Goal: Communication & Community: Answer question/provide support

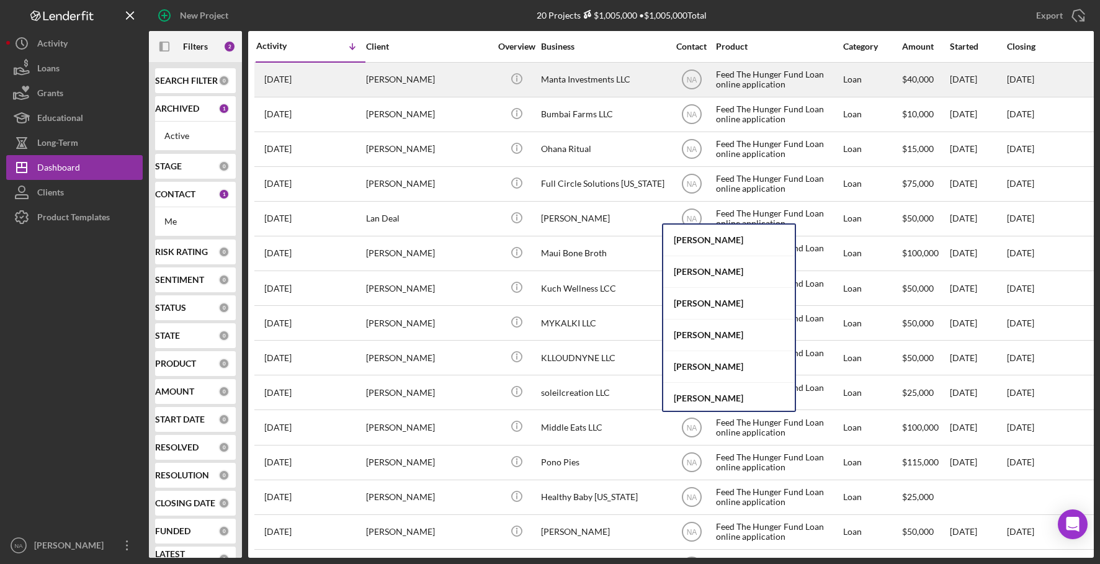
click at [438, 80] on div "[PERSON_NAME]" at bounding box center [428, 79] width 124 height 33
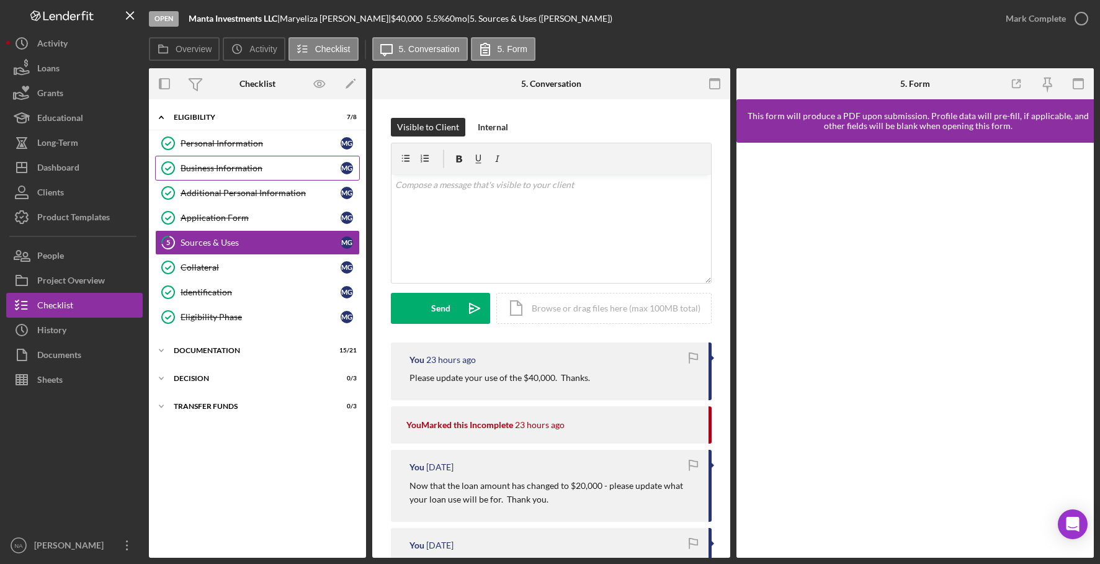
click at [279, 166] on div "Business Information" at bounding box center [261, 168] width 160 height 10
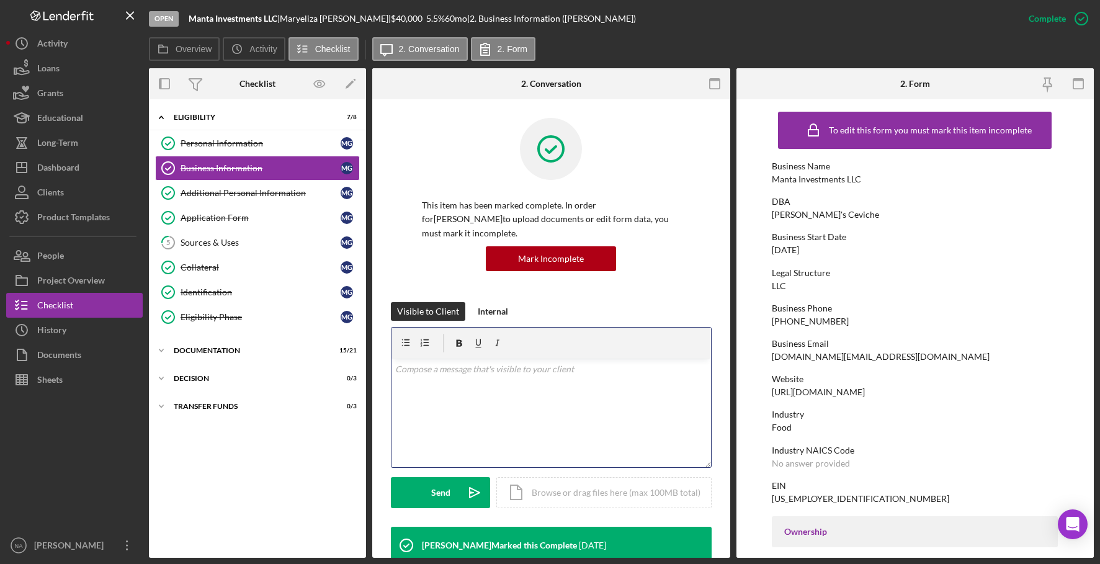
click at [444, 362] on p at bounding box center [551, 369] width 312 height 14
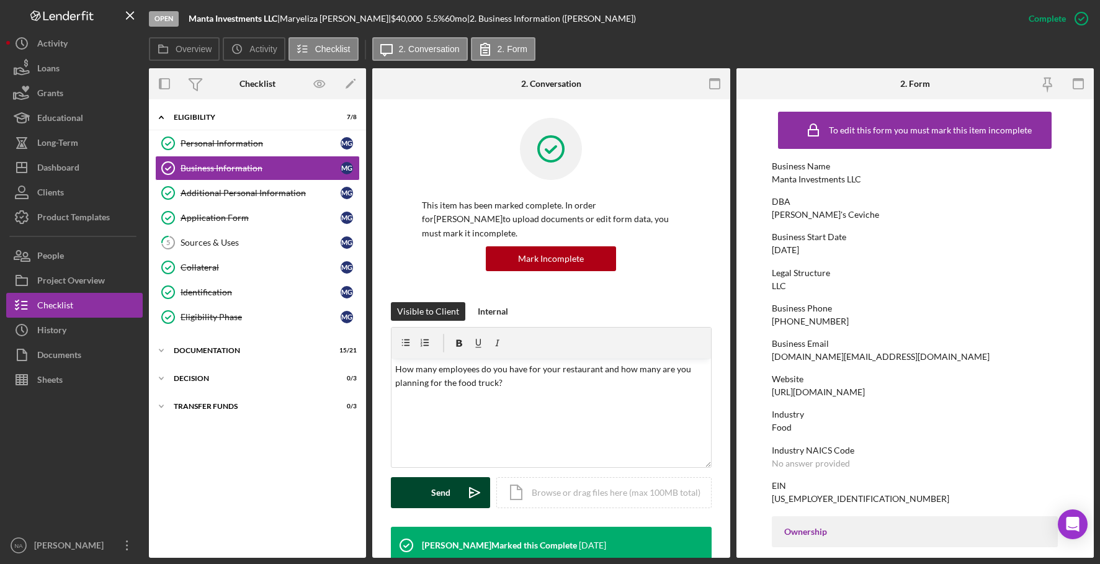
click at [439, 477] on div "Send" at bounding box center [440, 492] width 19 height 31
